Goal: Navigation & Orientation: Find specific page/section

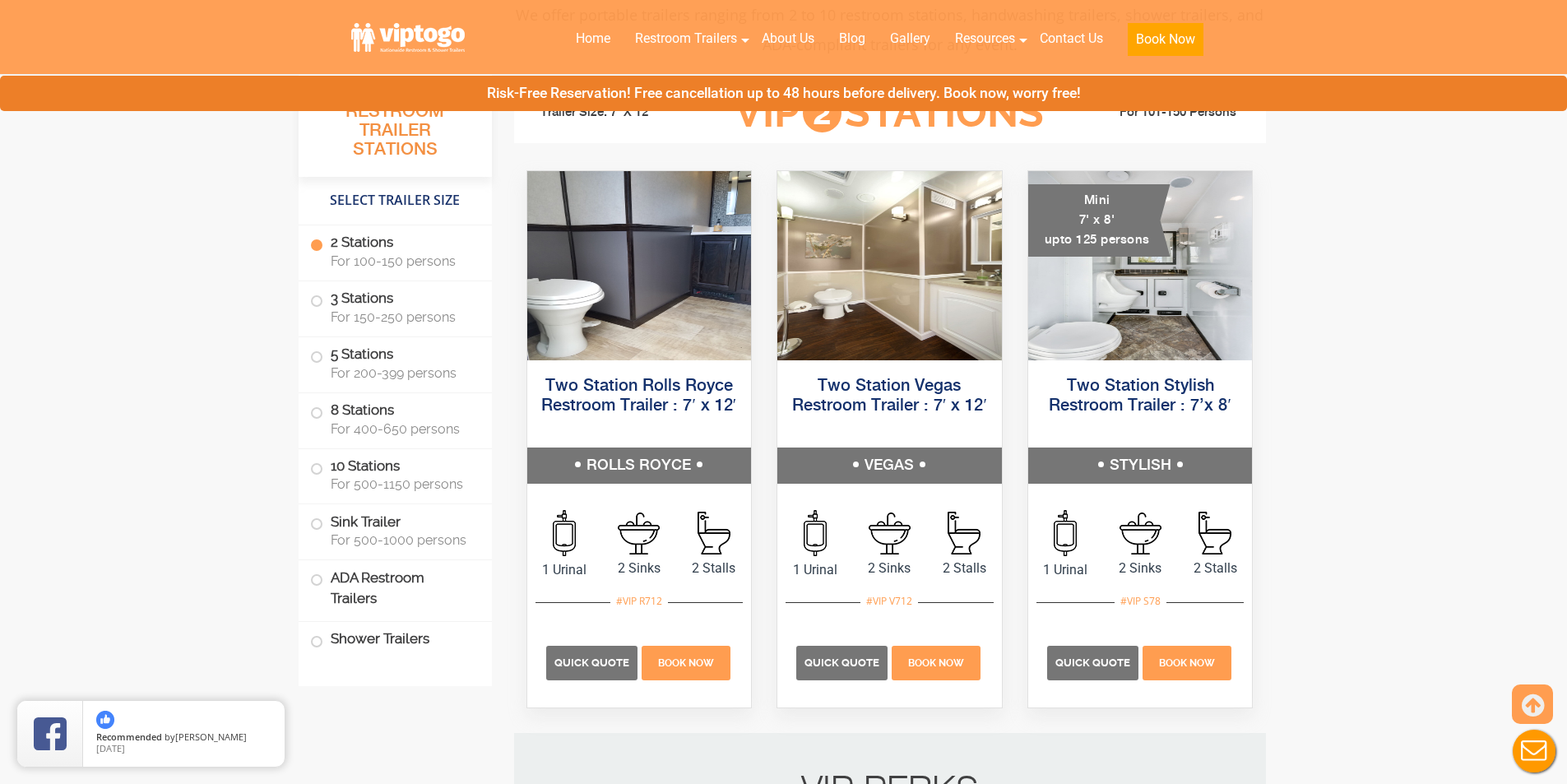
scroll to position [740, 0]
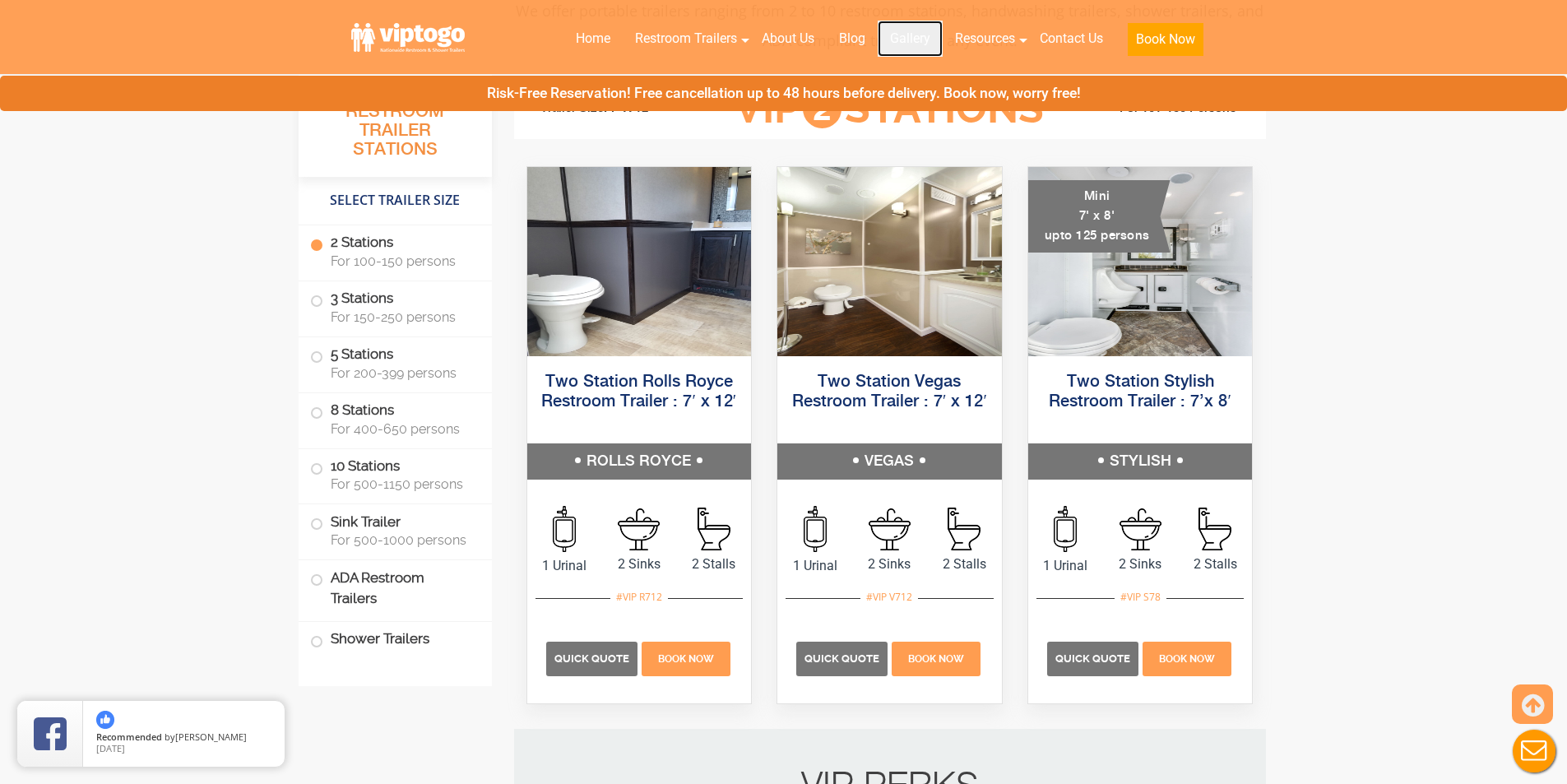
click at [914, 34] on link "Gallery" at bounding box center [910, 39] width 65 height 36
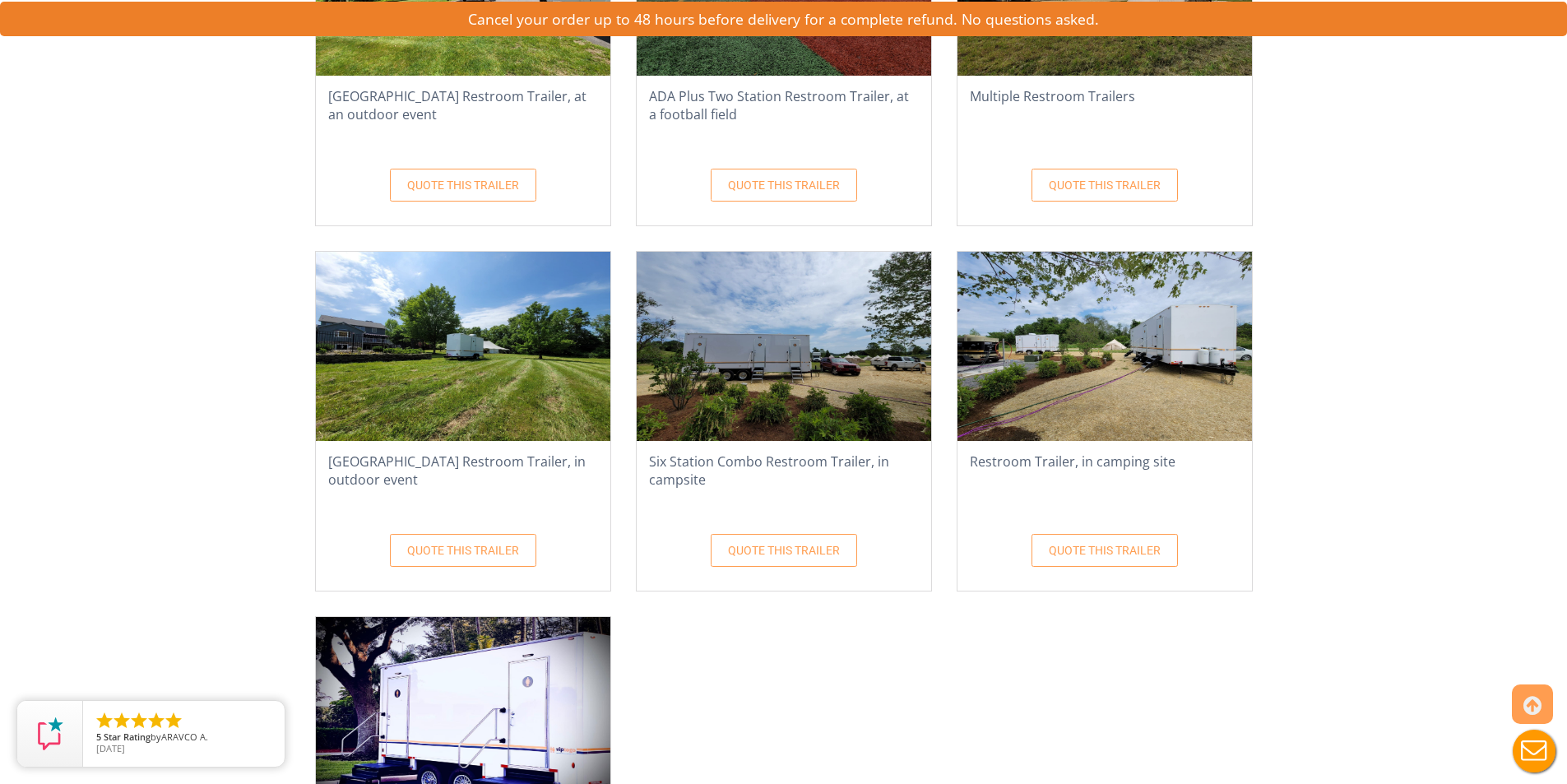
scroll to position [2877, 0]
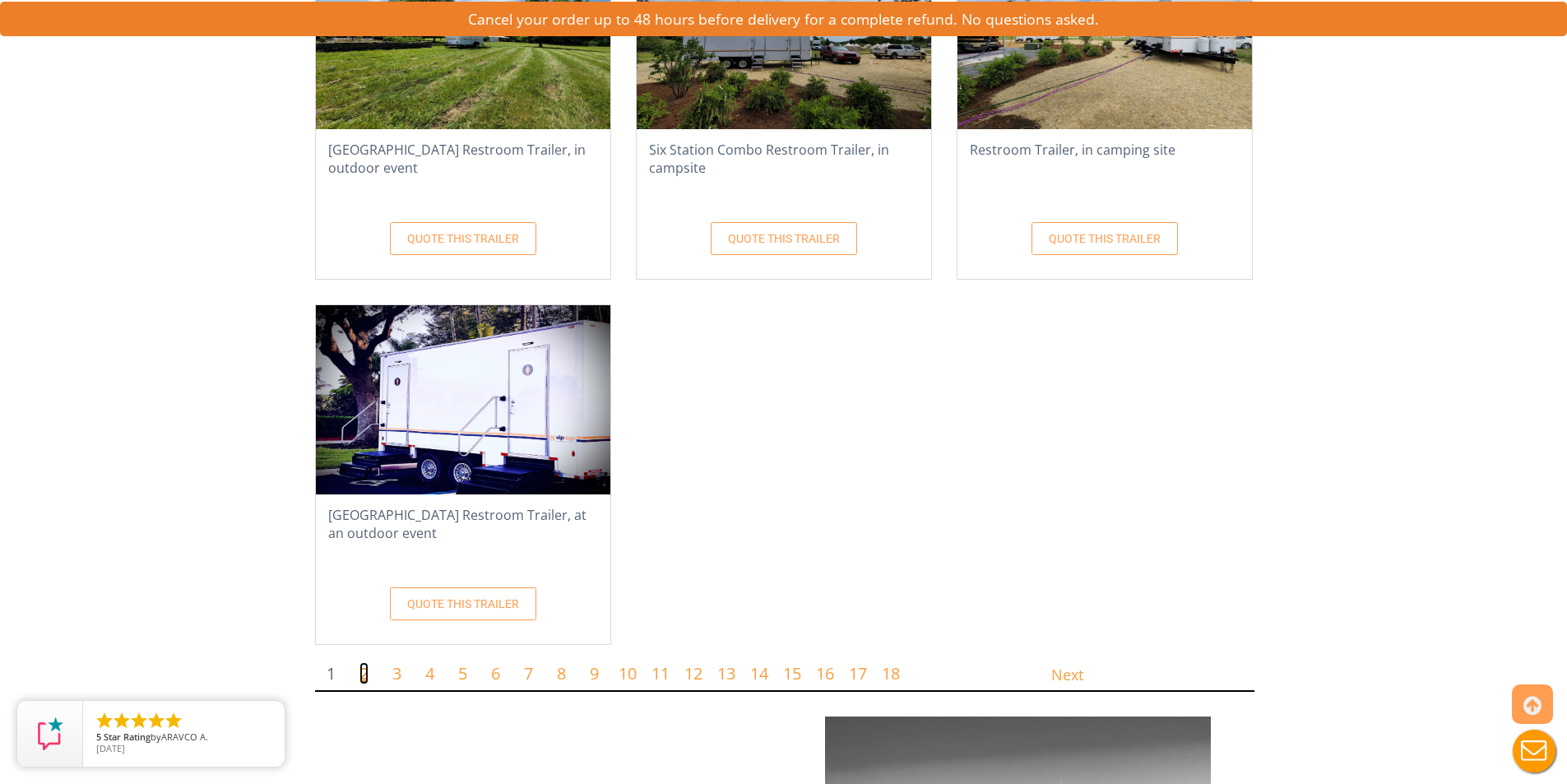
click at [366, 662] on link "2" at bounding box center [364, 673] width 9 height 23
